Goal: Information Seeking & Learning: Learn about a topic

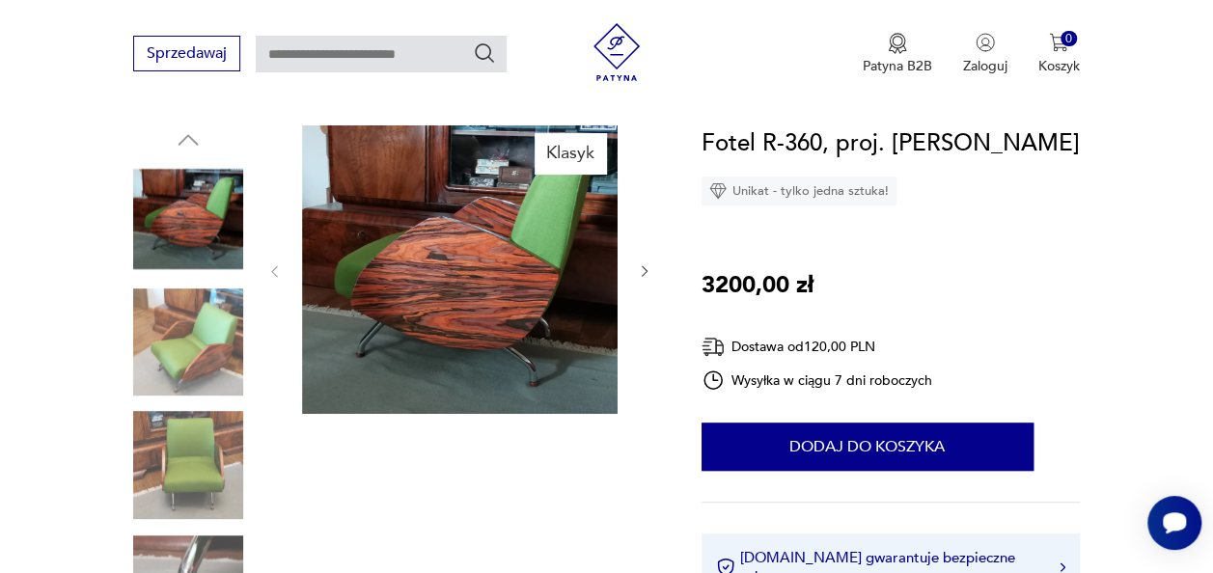
click at [646, 264] on icon "button" at bounding box center [644, 271] width 15 height 15
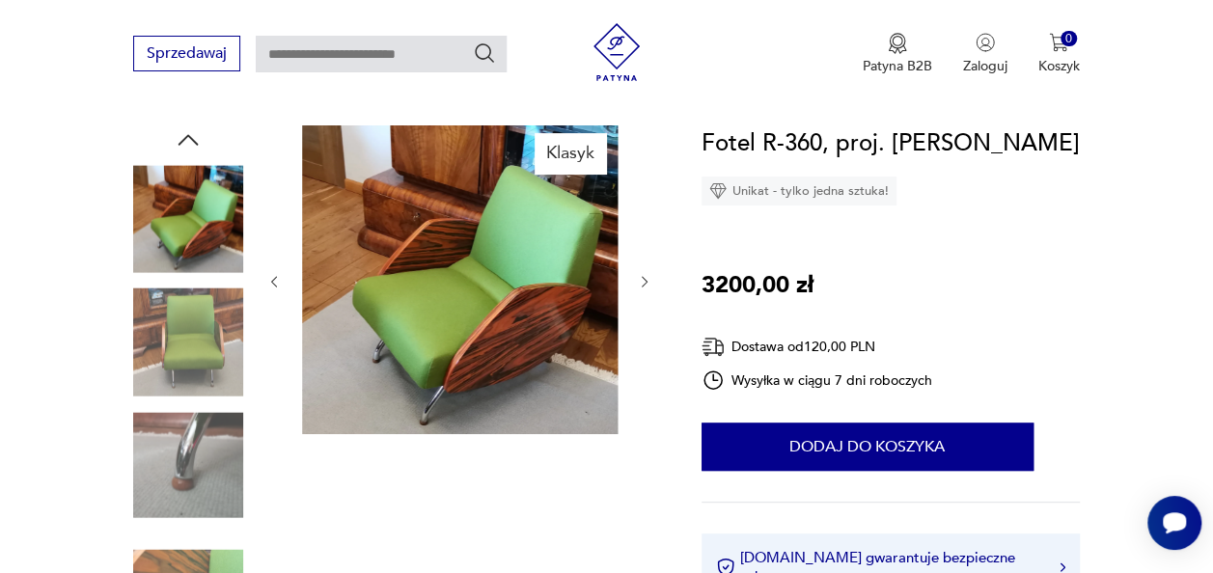
click at [644, 282] on icon "button" at bounding box center [644, 281] width 15 height 15
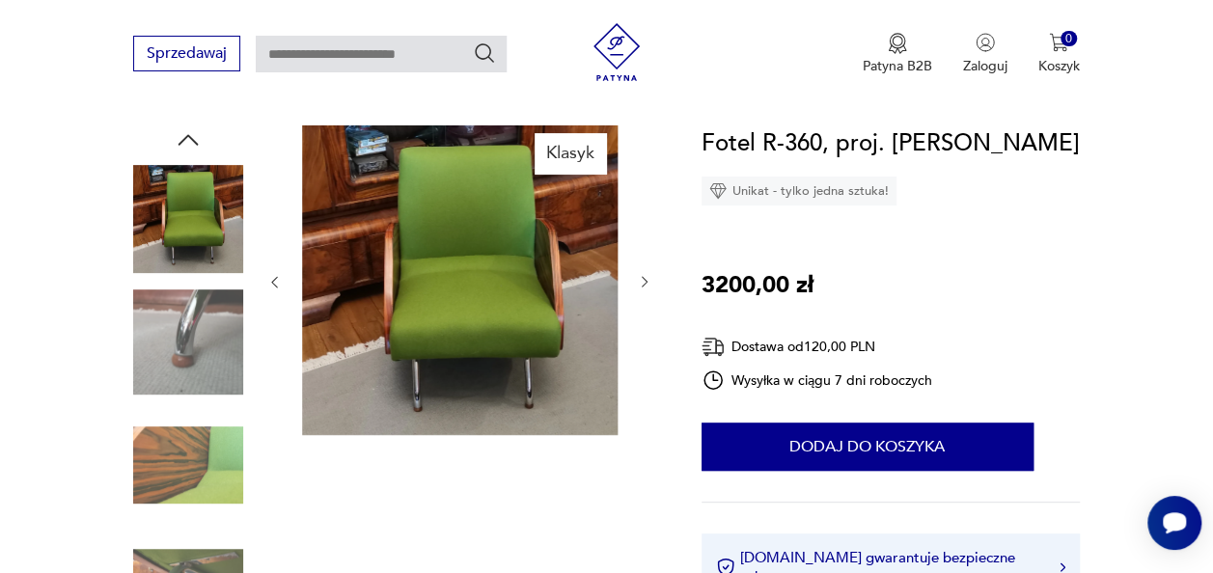
click at [644, 282] on icon "button" at bounding box center [644, 281] width 15 height 15
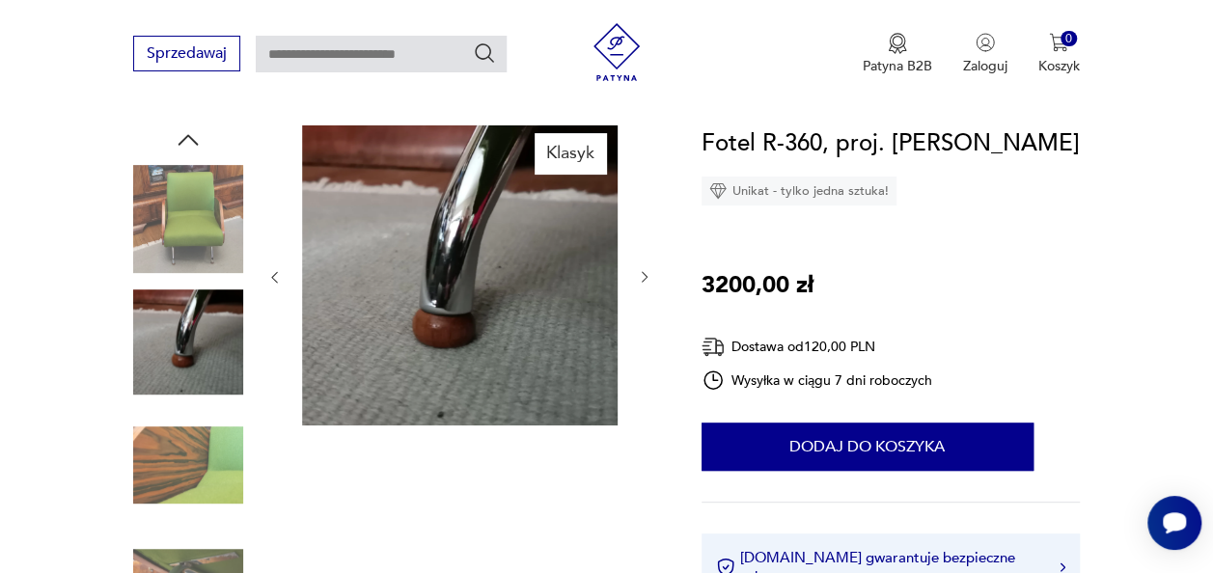
click at [644, 282] on icon "button" at bounding box center [644, 276] width 15 height 15
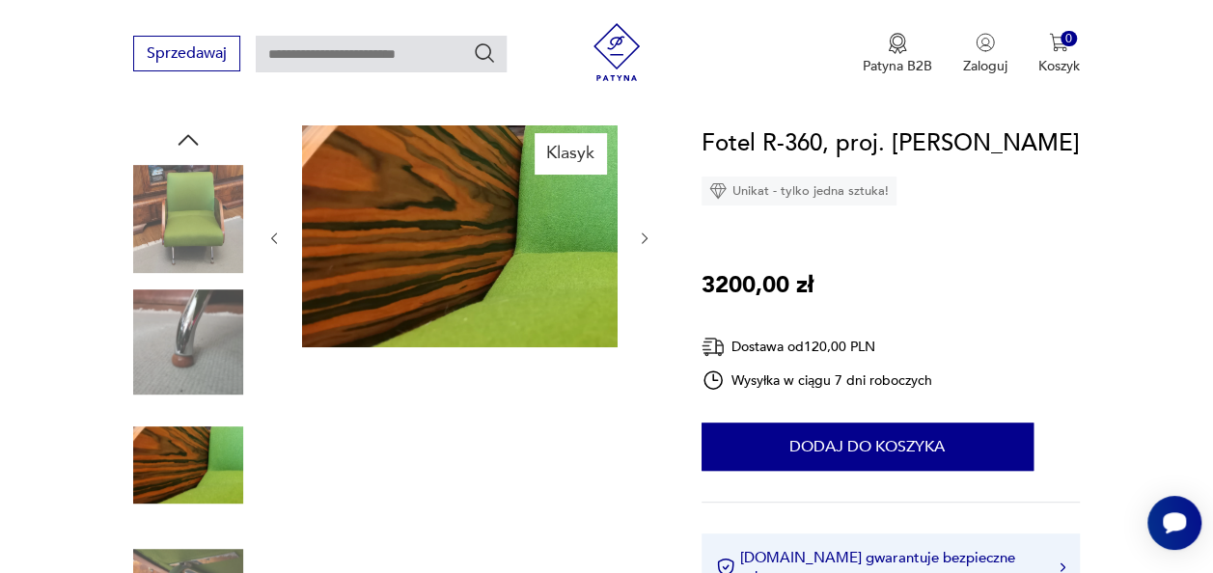
click at [644, 282] on div at bounding box center [459, 238] width 386 height 226
click at [639, 239] on icon "button" at bounding box center [644, 238] width 15 height 15
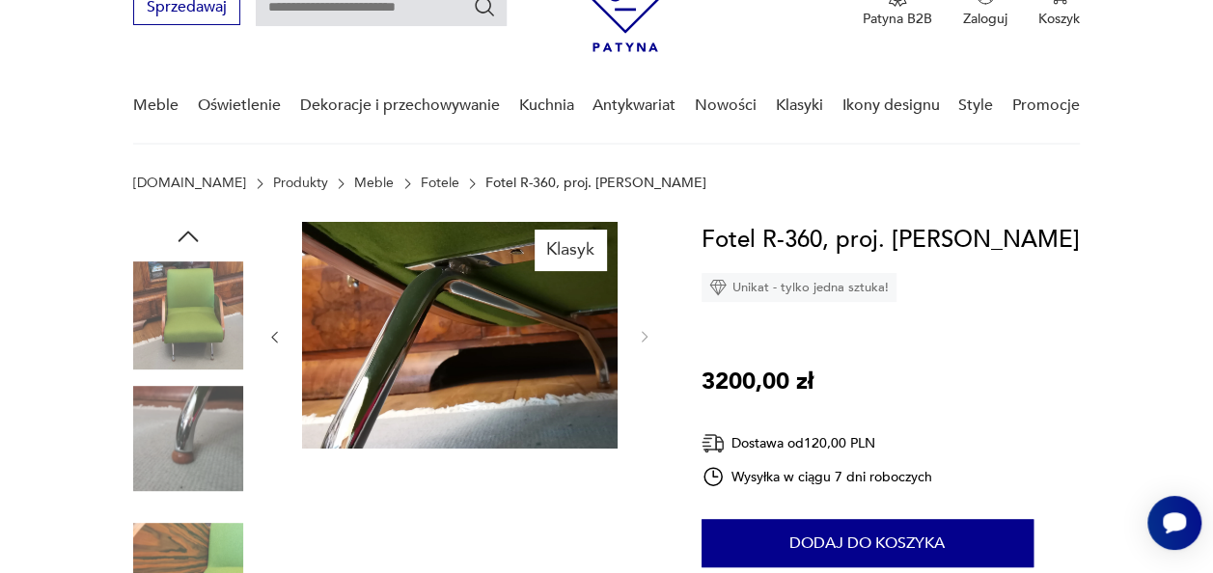
scroll to position [193, 0]
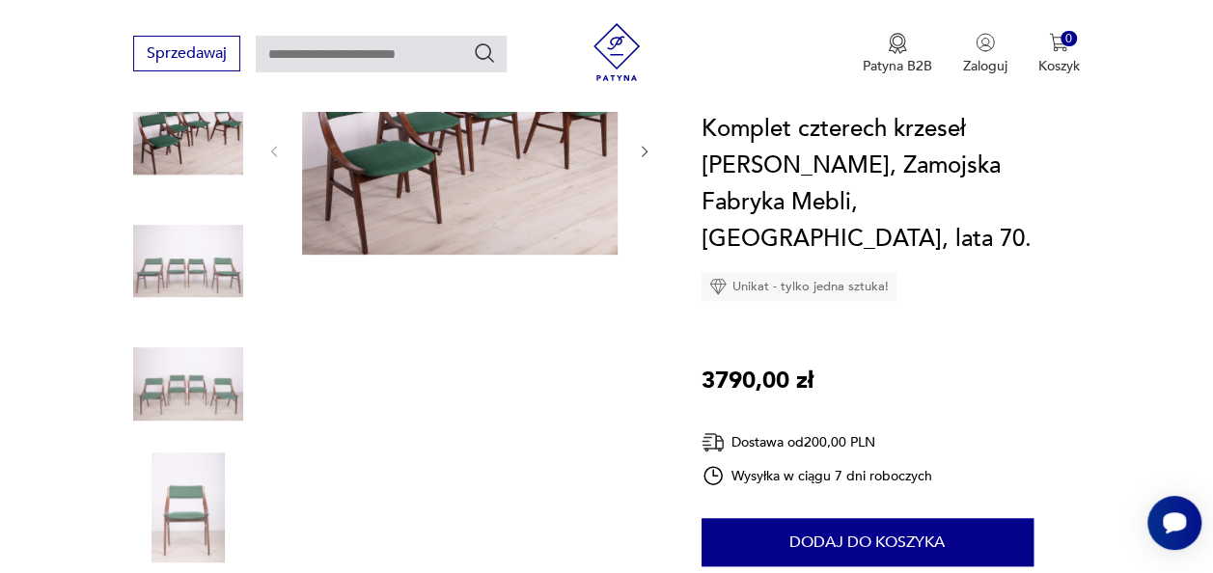
scroll to position [193, 0]
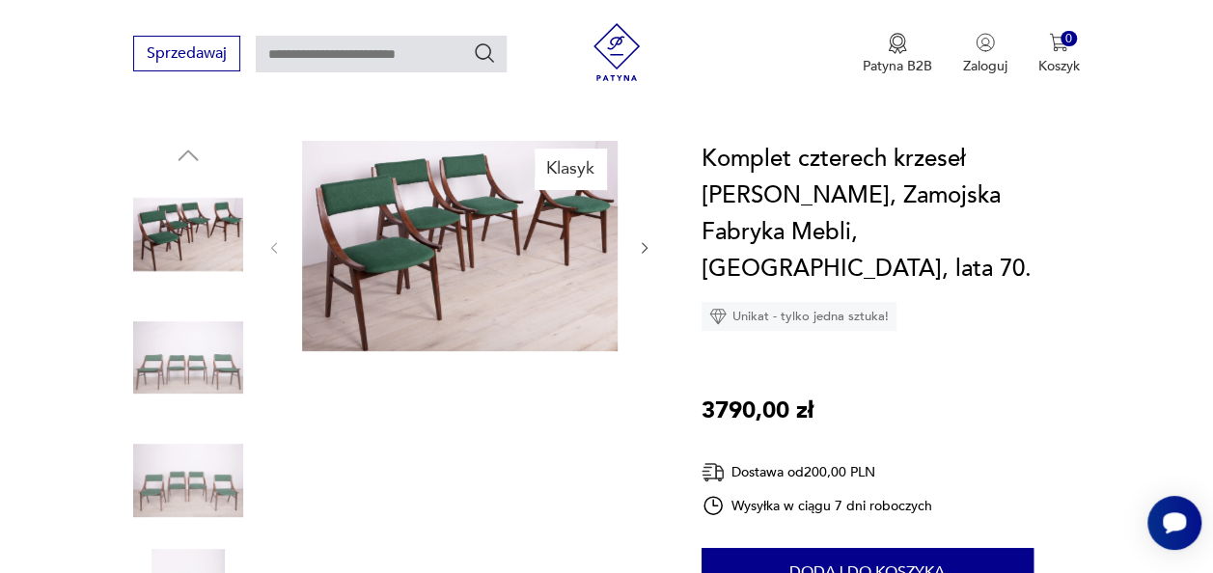
click at [194, 338] on img at bounding box center [188, 358] width 110 height 110
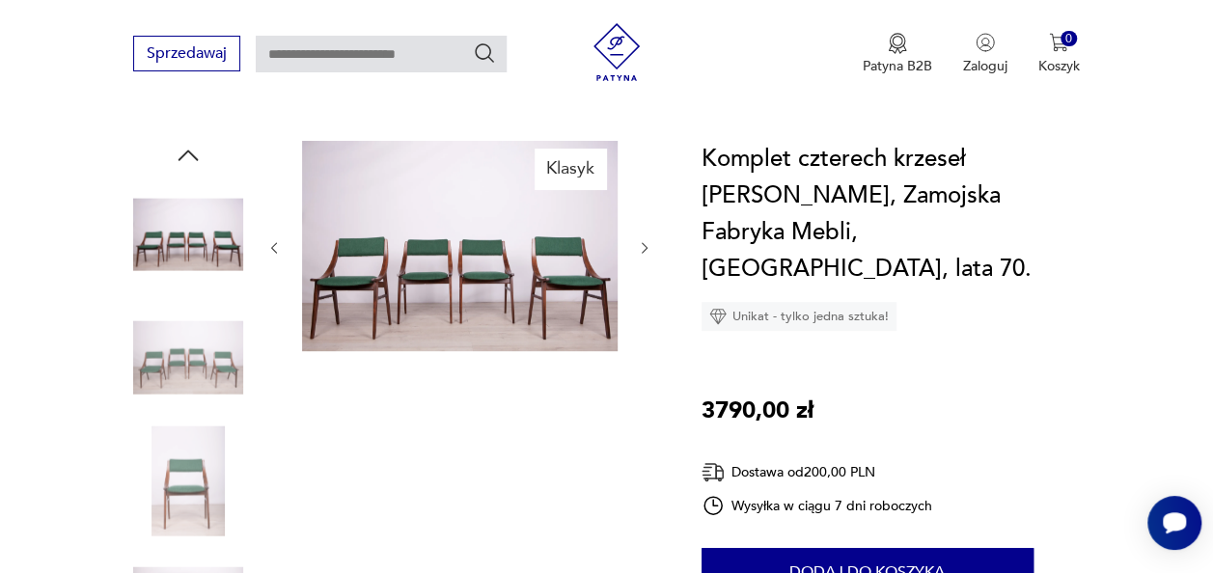
click at [195, 360] on img at bounding box center [188, 358] width 110 height 110
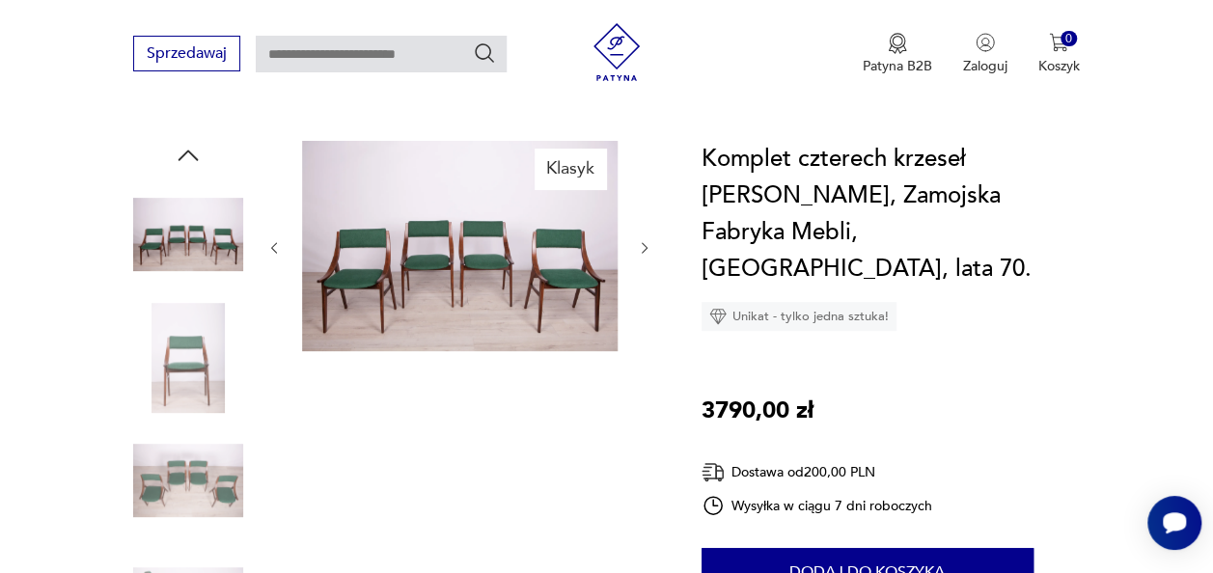
click at [195, 360] on img at bounding box center [188, 358] width 110 height 110
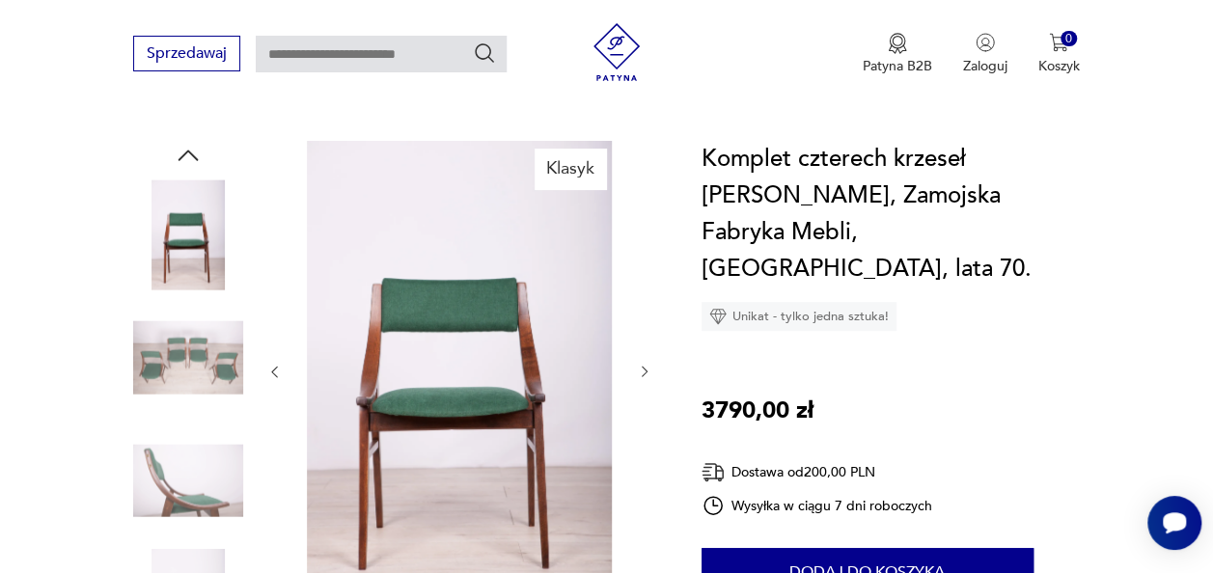
click at [194, 360] on img at bounding box center [188, 358] width 110 height 110
